Goal: Find specific page/section: Find specific page/section

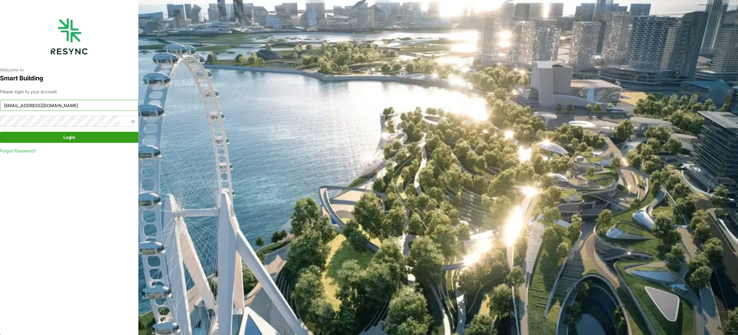
click at [97, 102] on input "mandai_internal@resynctech.com" at bounding box center [69, 105] width 138 height 11
drag, startPoint x: 97, startPoint y: 102, endPoint x: -76, endPoint y: 96, distance: 172.9
click at [0, 96] on html "Welcome to Smart Building Please login to your account mandai_internal@resyncte…" at bounding box center [369, 167] width 738 height 335
click at [116, 108] on input "mesp_internal@resynctech.com" at bounding box center [69, 105] width 138 height 11
type input "[EMAIL_ADDRESS][DOMAIN_NAME]"
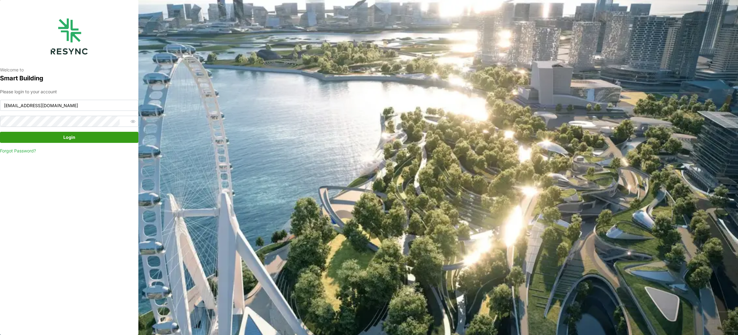
click at [94, 134] on span "Login" at bounding box center [69, 137] width 127 height 10
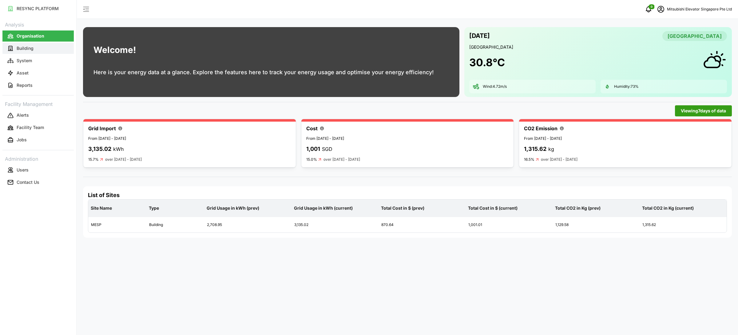
click at [55, 52] on button "Building" at bounding box center [37, 48] width 71 height 11
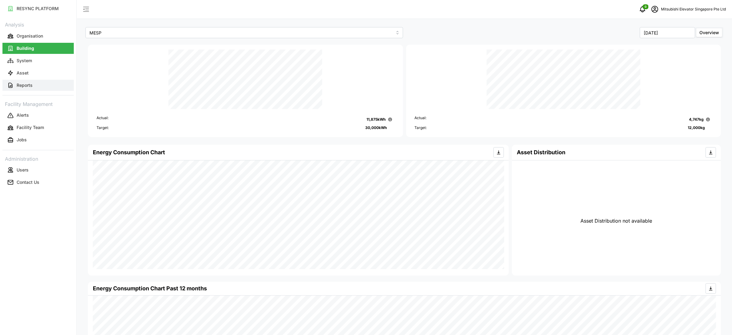
click at [28, 87] on p "Reports" at bounding box center [25, 85] width 16 height 6
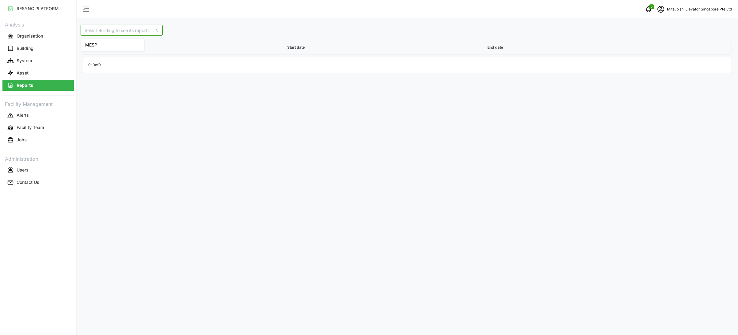
click at [115, 25] on input at bounding box center [122, 30] width 82 height 11
click at [109, 43] on div "MESP" at bounding box center [112, 45] width 61 height 10
type input "MESP"
click at [714, 60] on icon at bounding box center [714, 61] width 6 height 6
click at [45, 34] on button "Organisation" at bounding box center [37, 35] width 71 height 11
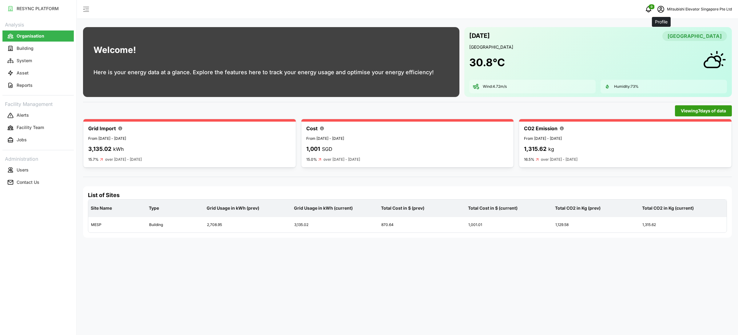
click at [657, 6] on icon "schedule" at bounding box center [660, 9] width 7 height 7
click at [674, 45] on button "Logout" at bounding box center [693, 46] width 58 height 11
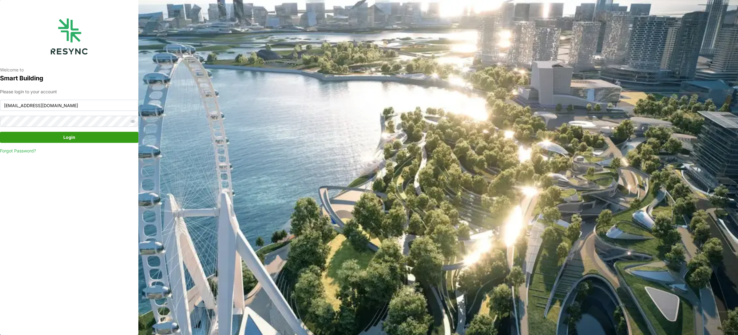
click at [50, 103] on input "[EMAIL_ADDRESS][DOMAIN_NAME]" at bounding box center [69, 105] width 138 height 11
type input "[EMAIL_ADDRESS][DOMAIN_NAME]"
click at [82, 133] on span "Login" at bounding box center [69, 137] width 127 height 10
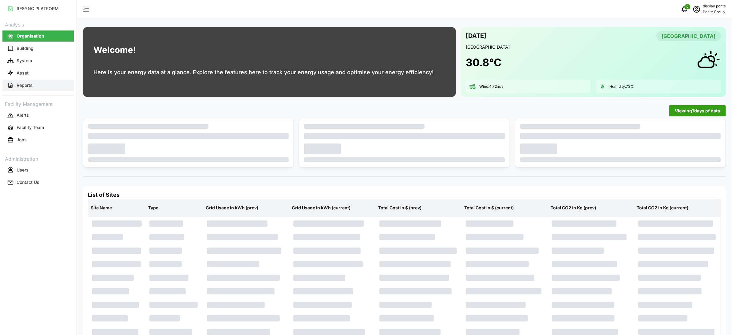
click at [33, 82] on button "Reports" at bounding box center [37, 85] width 71 height 11
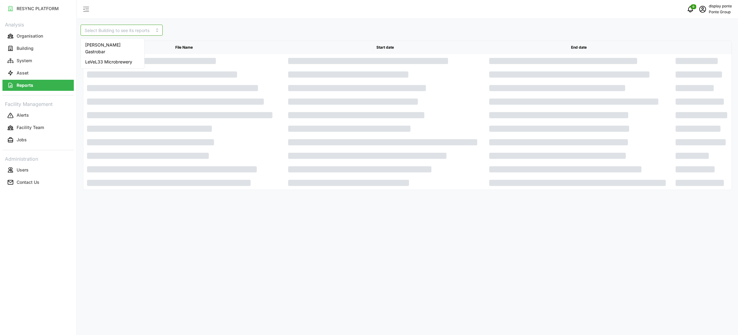
click at [133, 27] on input at bounding box center [122, 30] width 82 height 11
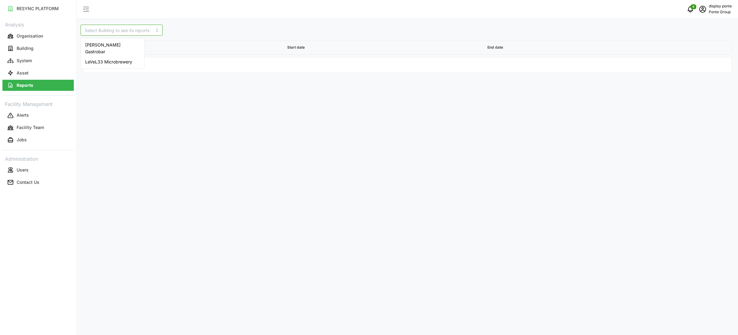
click at [117, 57] on div "LeVeL33 Microbrewery" at bounding box center [112, 62] width 61 height 10
type input "LeVeL33 Microbrewery"
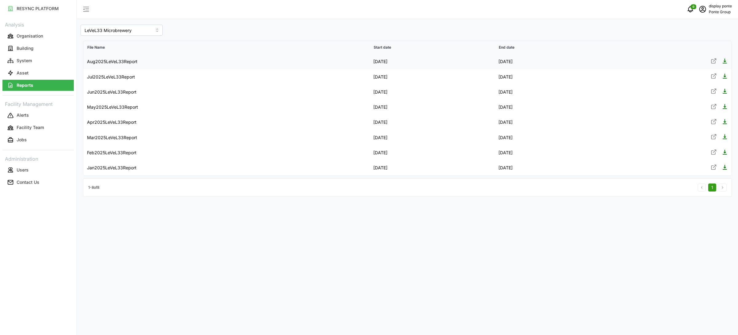
click at [713, 59] on icon at bounding box center [714, 61] width 6 height 6
click at [27, 38] on p "Organisation" at bounding box center [30, 36] width 26 height 6
